Goal: Obtain resource: Download file/media

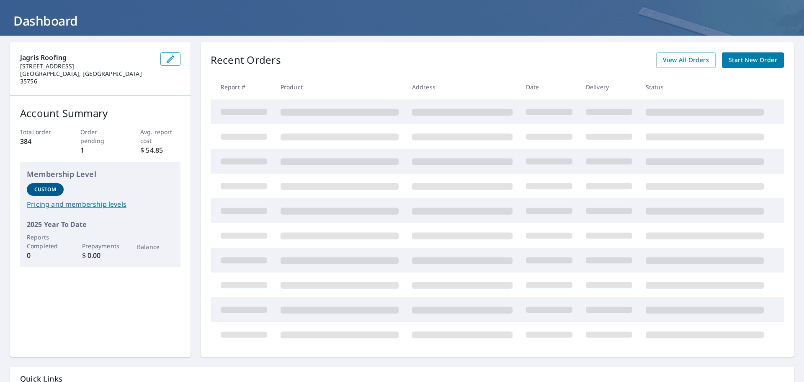
scroll to position [17, 0]
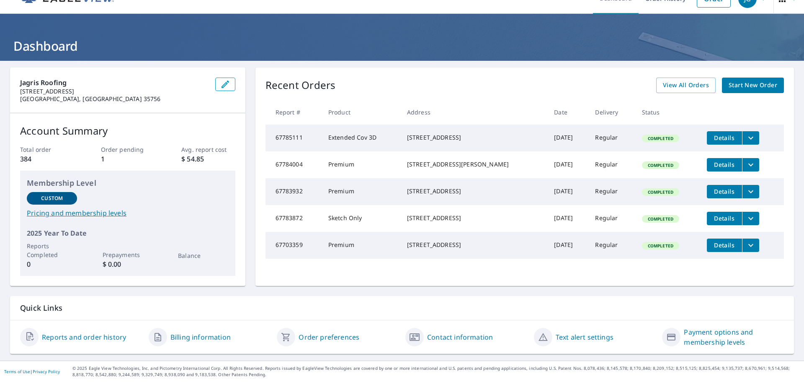
click at [747, 196] on icon "filesDropdownBtn-67783932" at bounding box center [751, 191] width 10 height 10
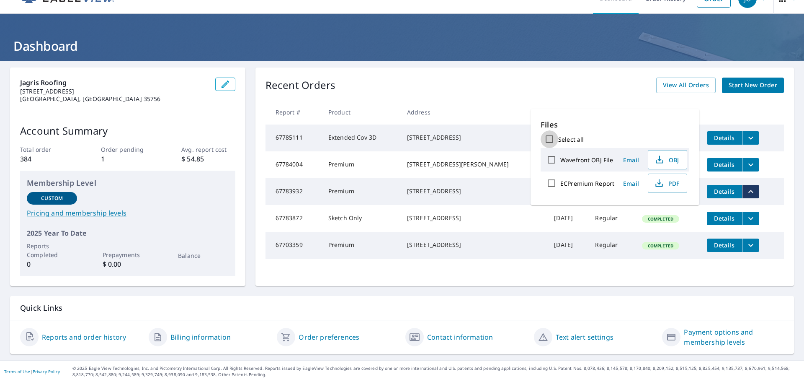
click at [547, 140] on input "Select all" at bounding box center [550, 139] width 18 height 18
checkbox input "true"
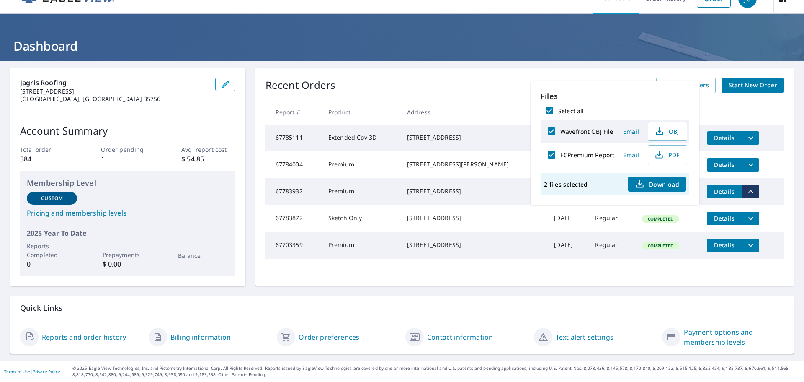
click at [441, 79] on div "Recent Orders View All Orders Start New Order" at bounding box center [525, 86] width 519 height 16
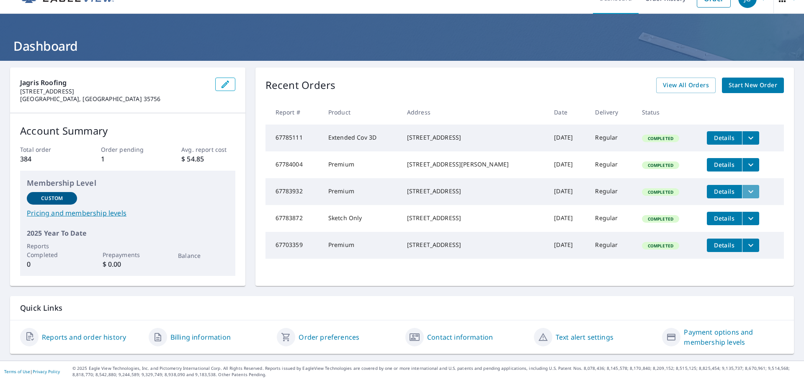
click at [750, 198] on button "filesDropdownBtn-67783932" at bounding box center [750, 191] width 17 height 13
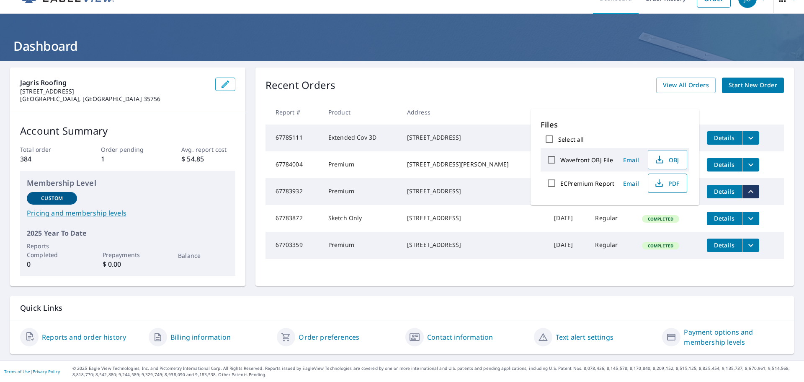
click at [679, 181] on span "PDF" at bounding box center [667, 183] width 27 height 10
click at [530, 86] on div "Recent Orders View All Orders Start New Order" at bounding box center [525, 86] width 519 height 16
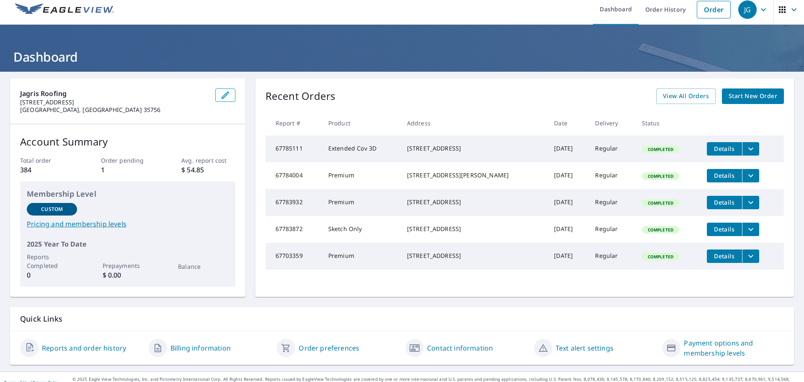
scroll to position [0, 0]
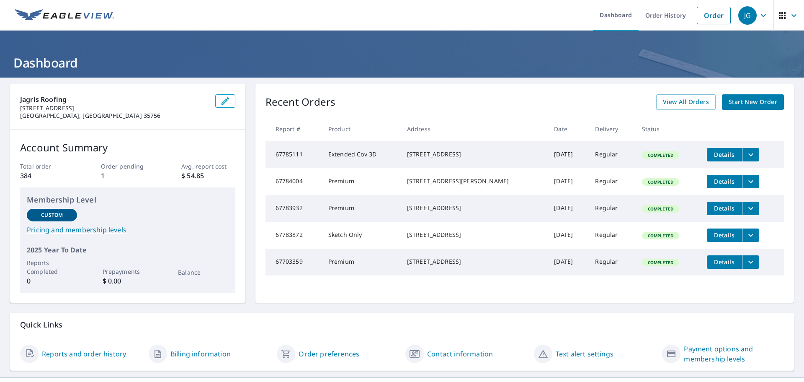
click at [742, 152] on button "filesDropdownBtn-67785111" at bounding box center [750, 154] width 17 height 13
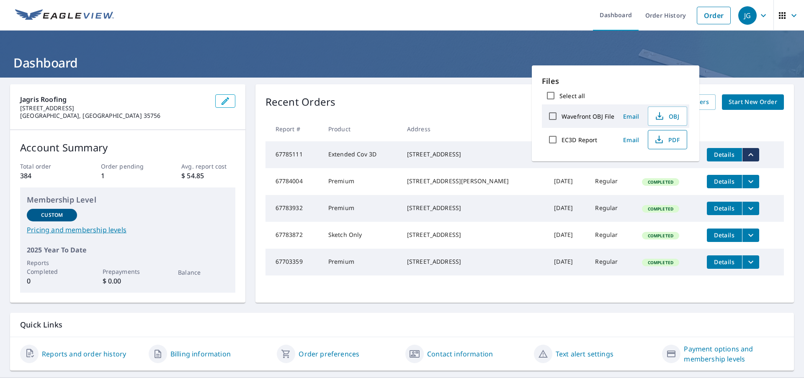
click at [671, 140] on span "PDF" at bounding box center [667, 139] width 27 height 10
